Goal: Information Seeking & Learning: Learn about a topic

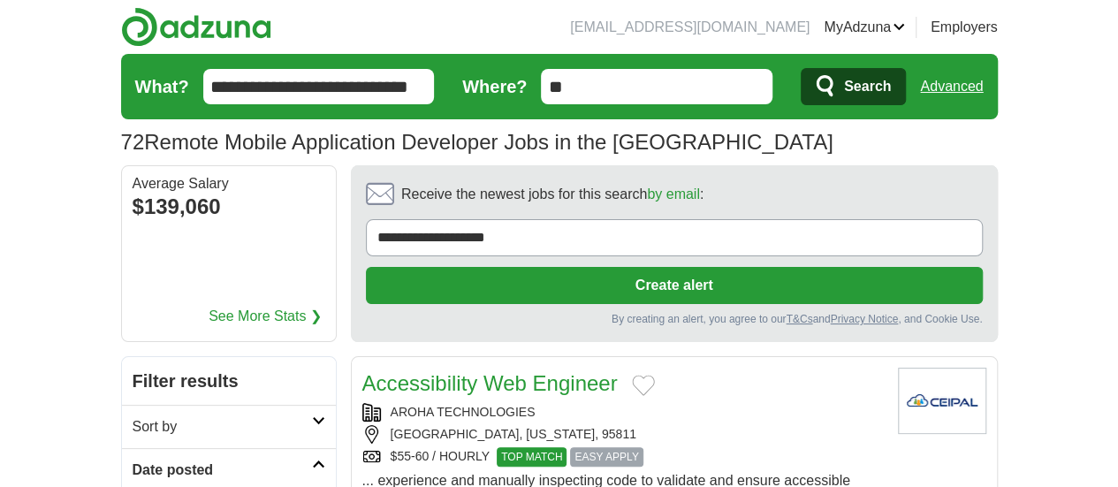
click at [891, 87] on span "Search" at bounding box center [867, 86] width 47 height 35
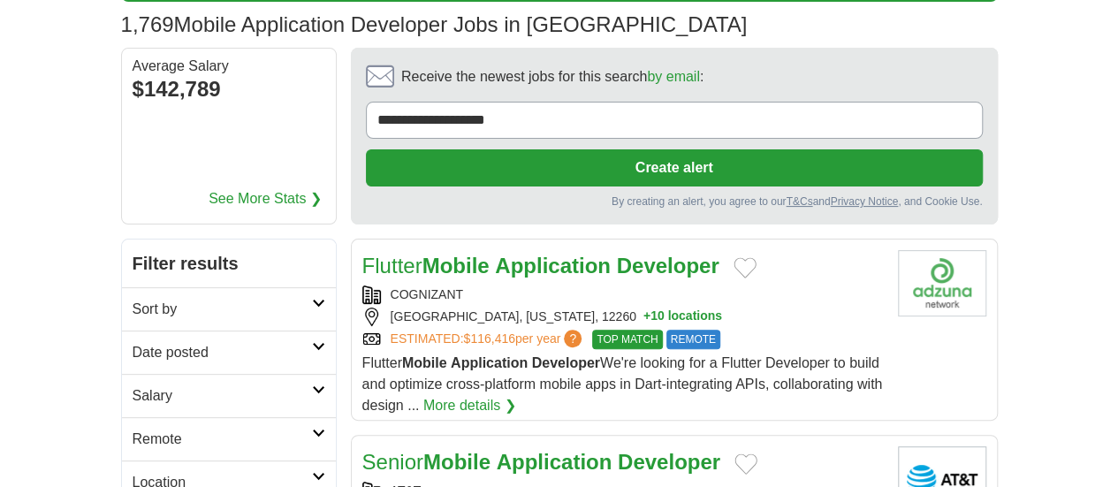
scroll to position [177, 0]
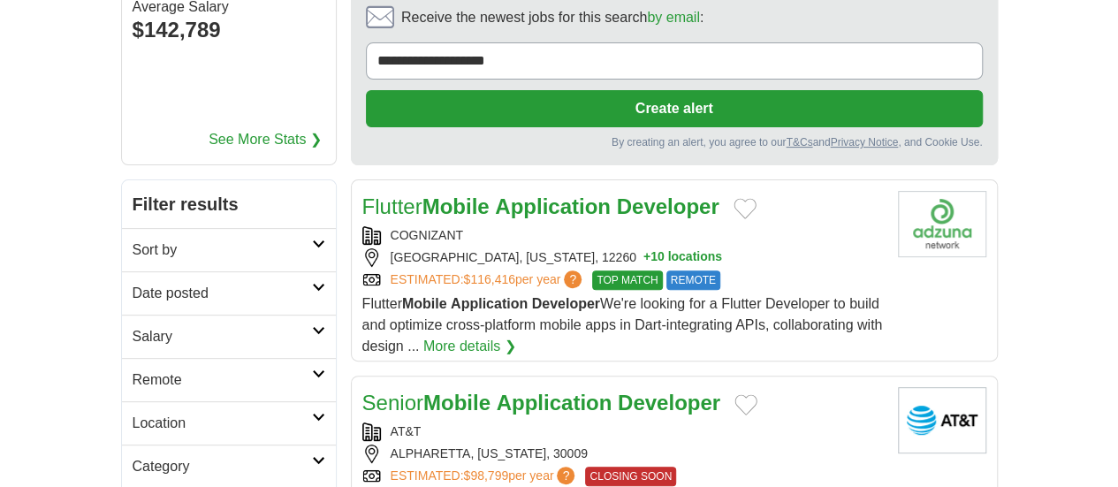
click at [232, 271] on link "Date posted" at bounding box center [229, 292] width 214 height 43
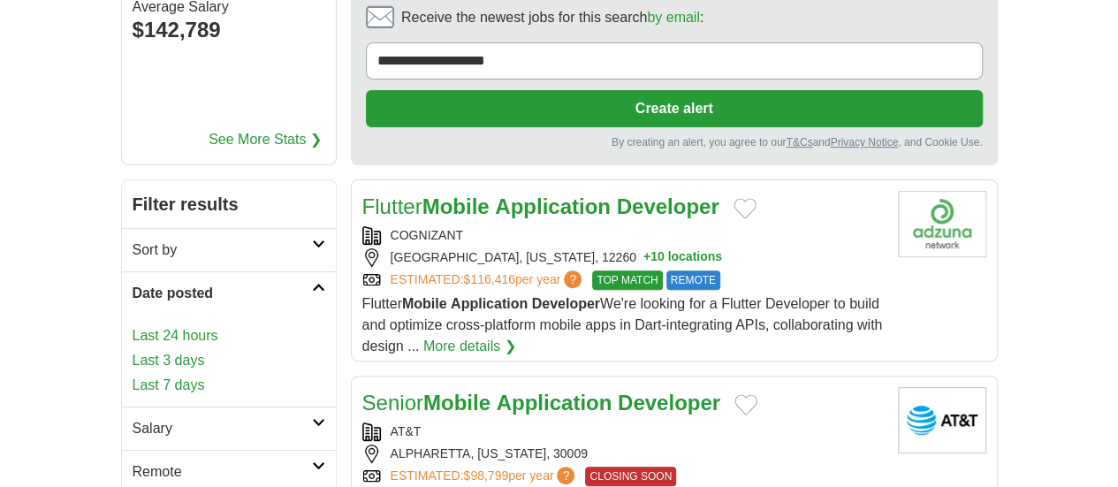
click at [133, 350] on link "Last 3 days" at bounding box center [229, 360] width 193 height 21
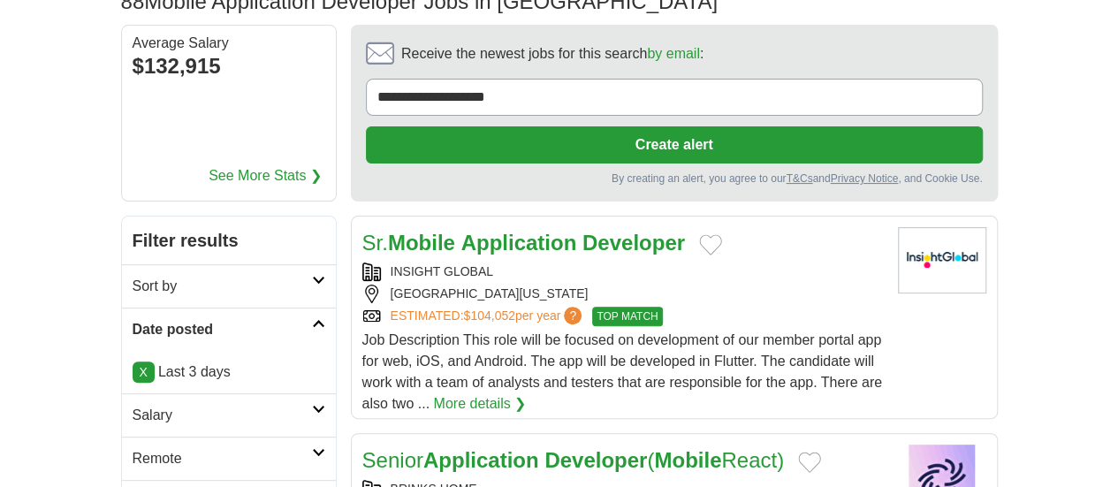
scroll to position [177, 0]
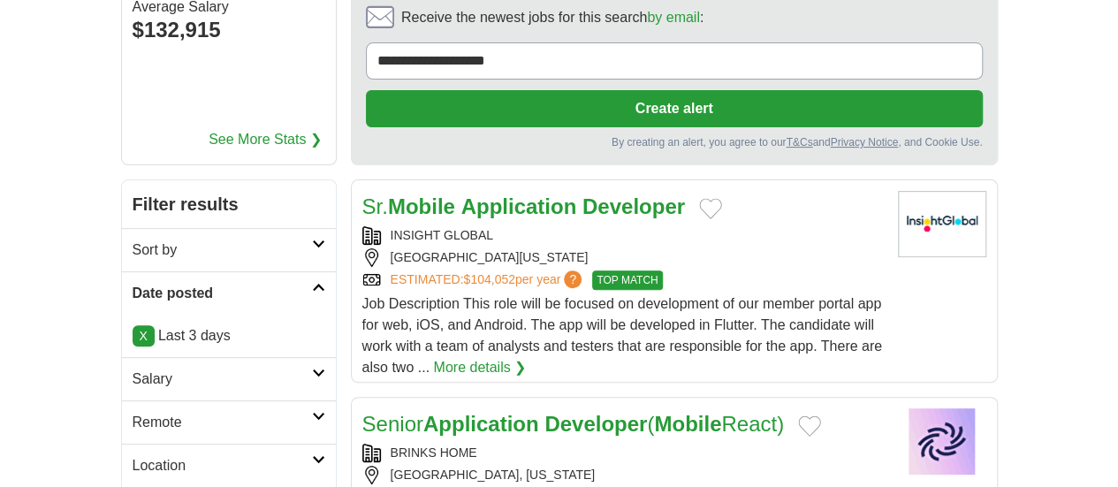
click at [253, 412] on h2 "Remote" at bounding box center [222, 422] width 179 height 21
click at [133, 457] on link "Remote jobs" at bounding box center [173, 464] width 80 height 15
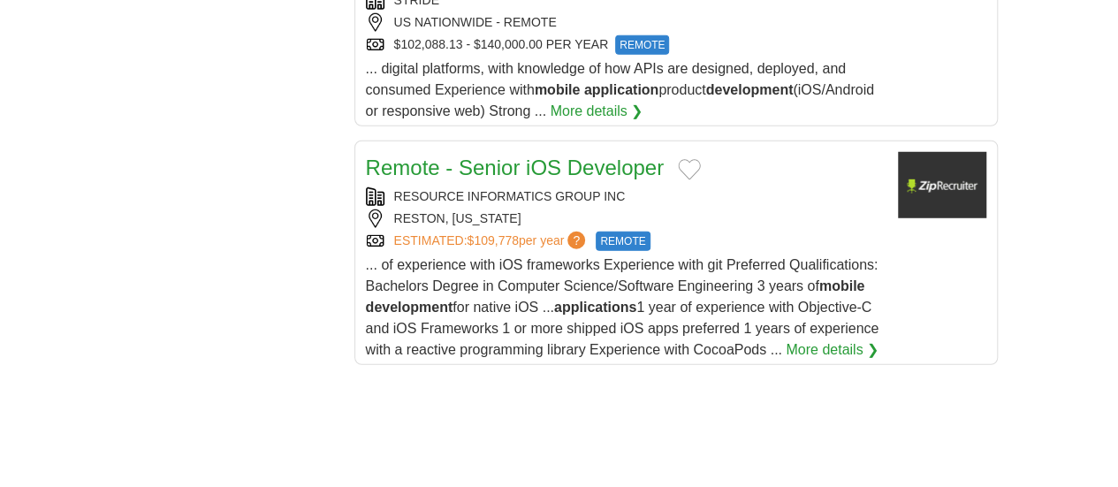
scroll to position [2474, 0]
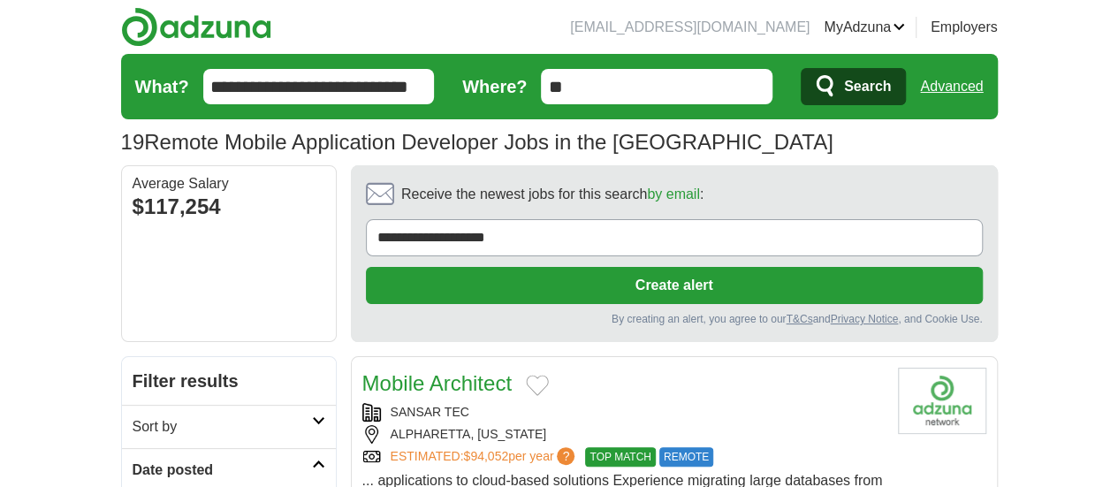
click at [203, 80] on input "**********" at bounding box center [319, 86] width 232 height 35
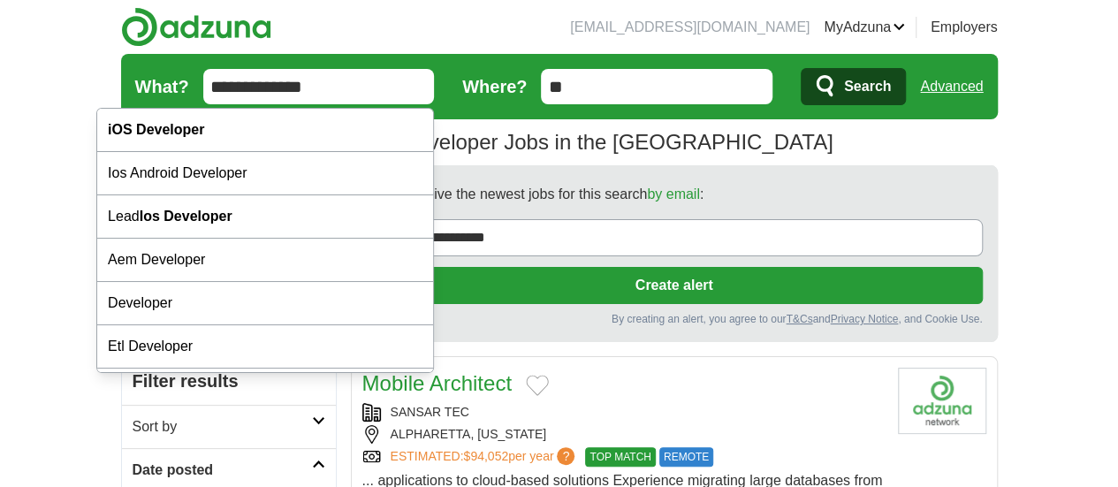
type input "**********"
click at [891, 95] on span "Search" at bounding box center [867, 86] width 47 height 35
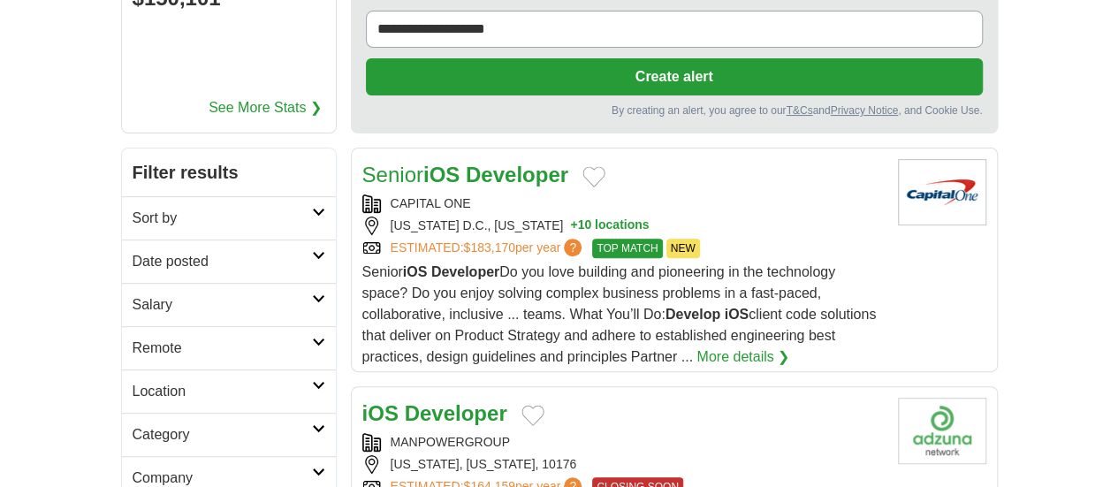
scroll to position [265, 0]
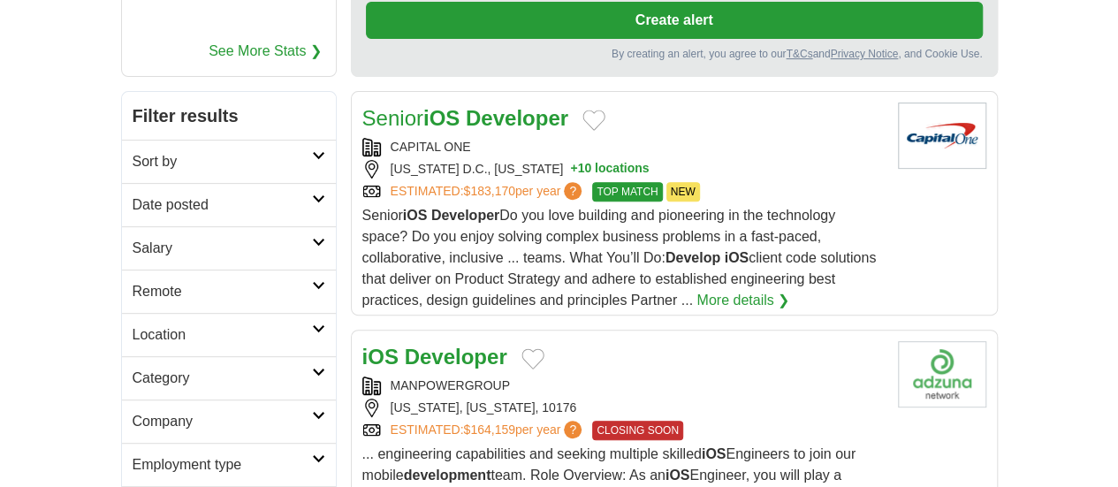
click at [257, 194] on h2 "Date posted" at bounding box center [222, 204] width 179 height 21
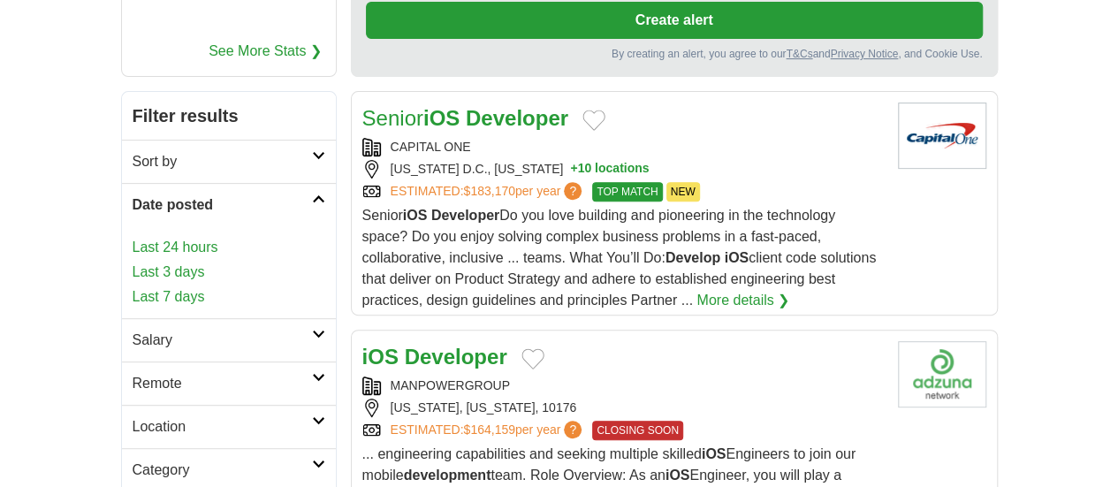
click at [133, 262] on link "Last 3 days" at bounding box center [229, 272] width 193 height 21
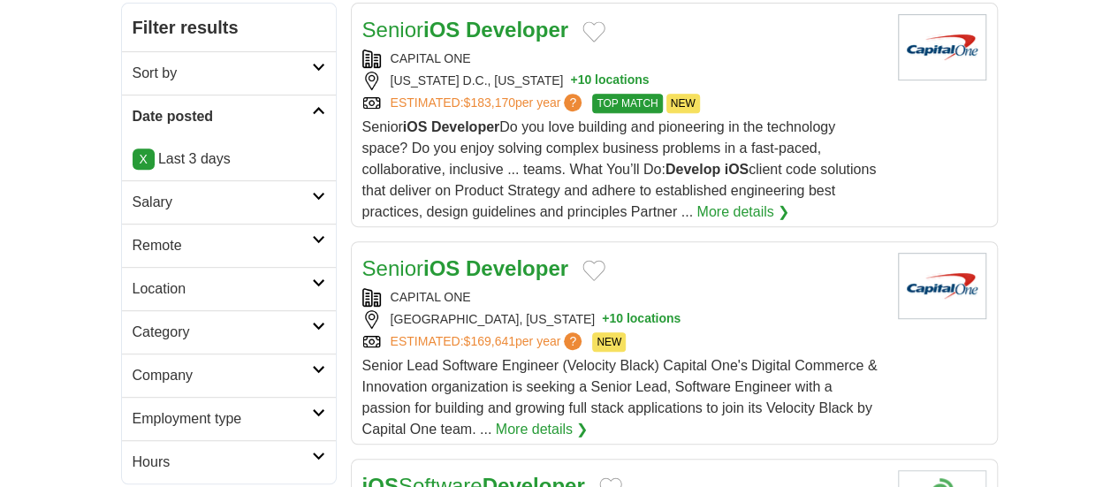
click at [262, 224] on link "Remote" at bounding box center [229, 245] width 214 height 43
click at [133, 280] on link "Remote jobs" at bounding box center [173, 287] width 80 height 15
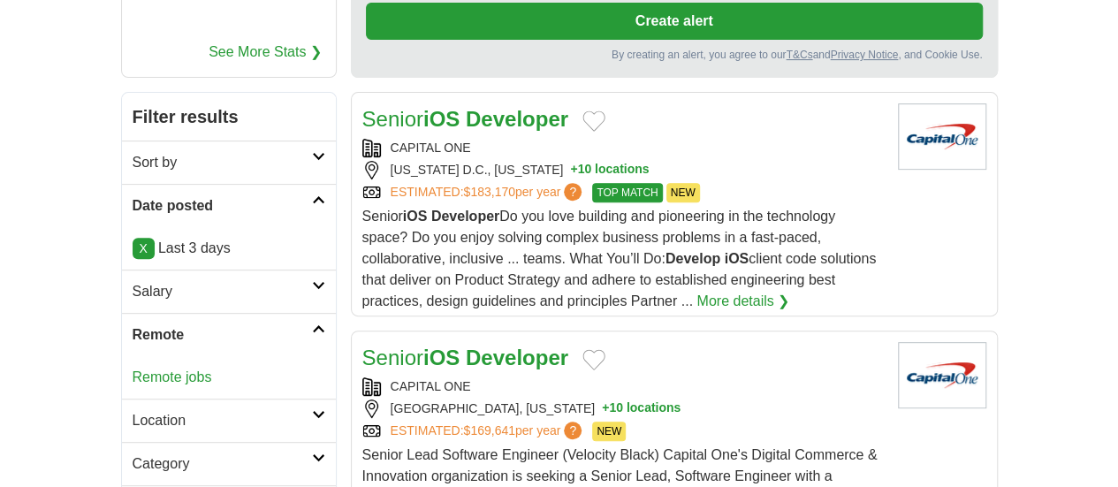
scroll to position [353, 0]
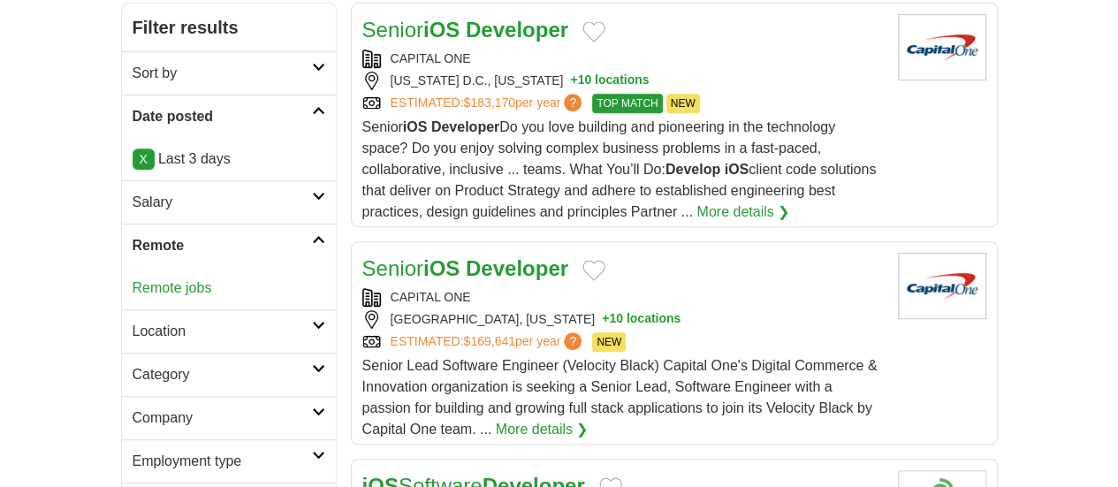
click at [133, 280] on link "Remote jobs" at bounding box center [173, 287] width 80 height 15
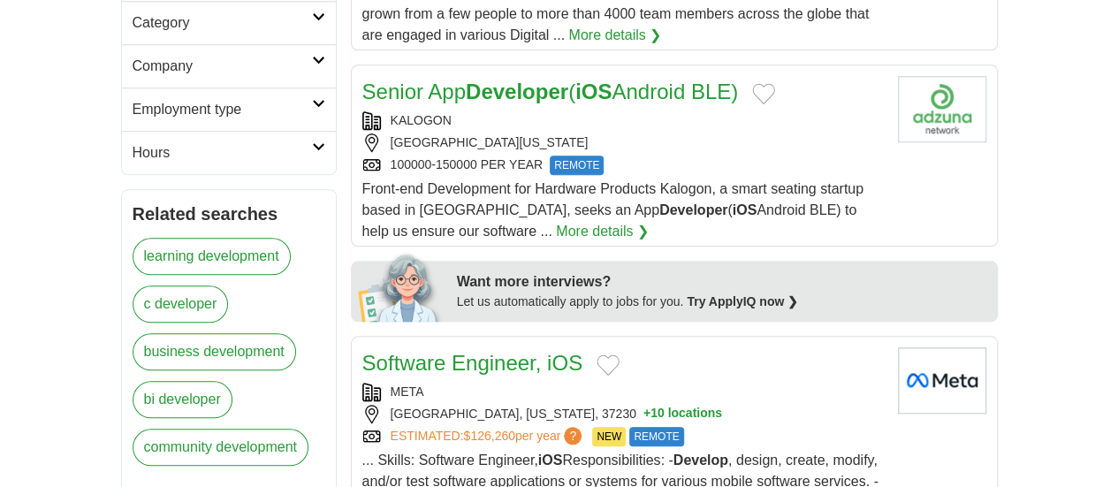
scroll to position [707, 0]
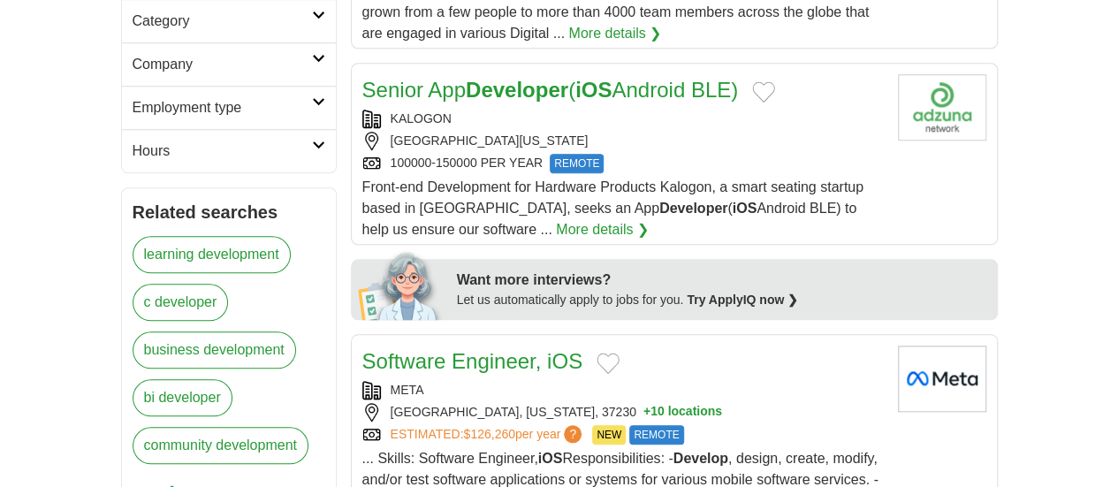
drag, startPoint x: 389, startPoint y: 210, endPoint x: 287, endPoint y: 190, distance: 103.6
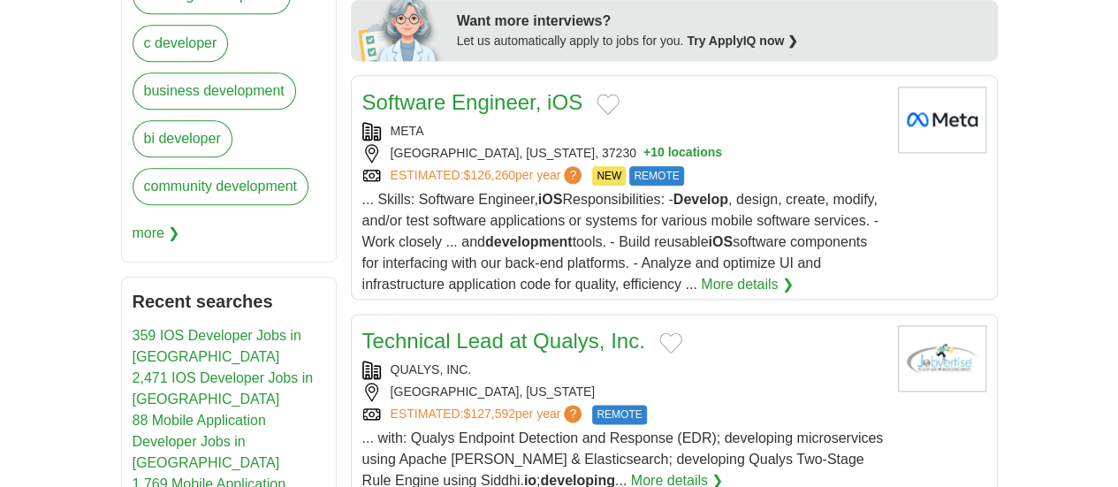
scroll to position [1060, 0]
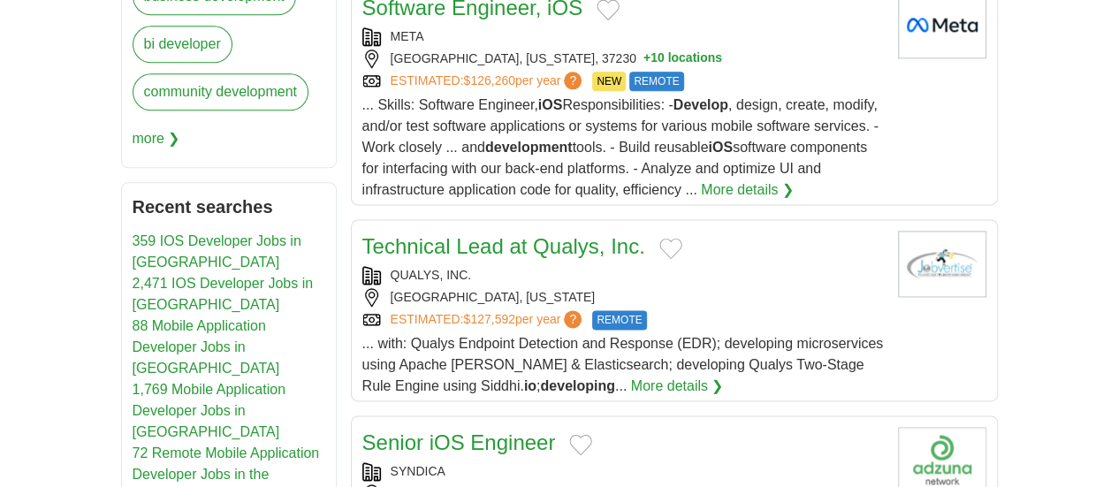
drag, startPoint x: 414, startPoint y: 257, endPoint x: 290, endPoint y: 233, distance: 126.9
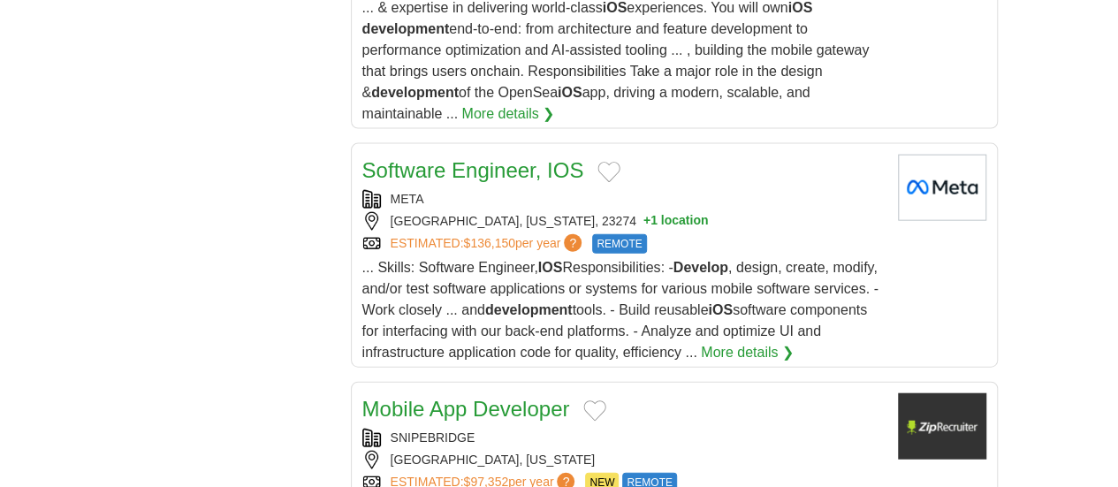
scroll to position [1944, 0]
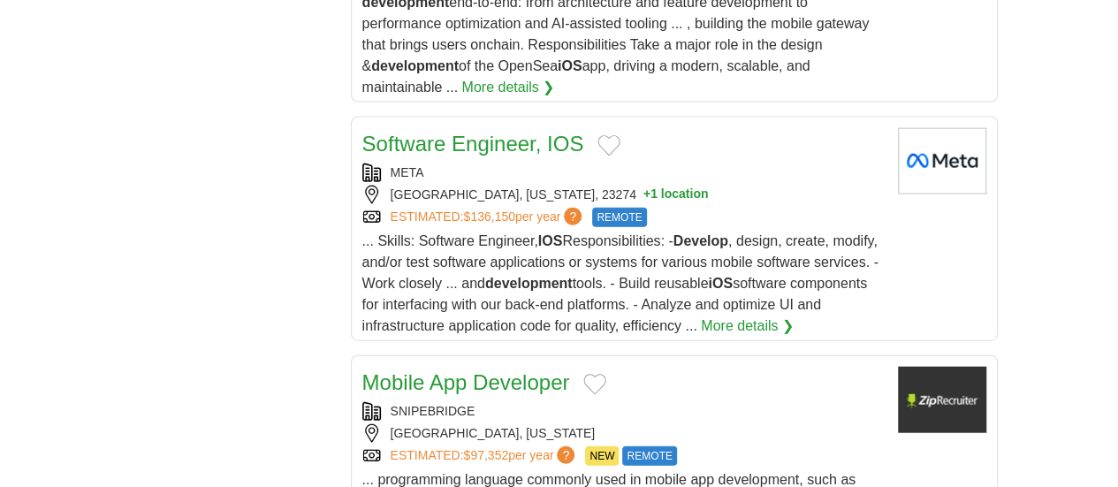
drag, startPoint x: 434, startPoint y: 115, endPoint x: 256, endPoint y: 116, distance: 177.6
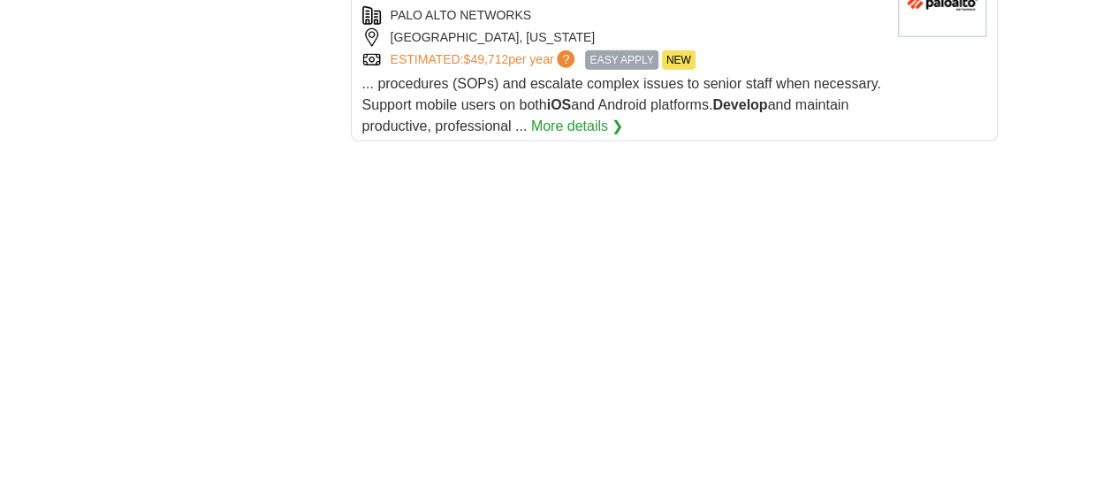
scroll to position [2562, 0]
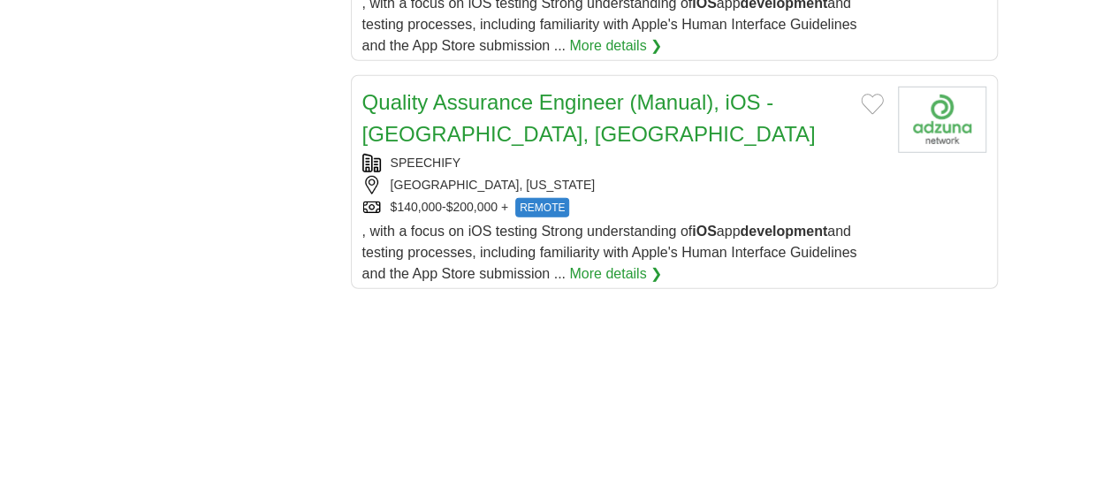
scroll to position [2474, 0]
